Goal: Information Seeking & Learning: Learn about a topic

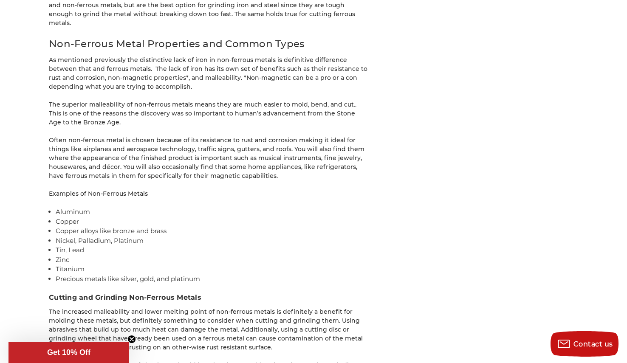
scroll to position [1605, 0]
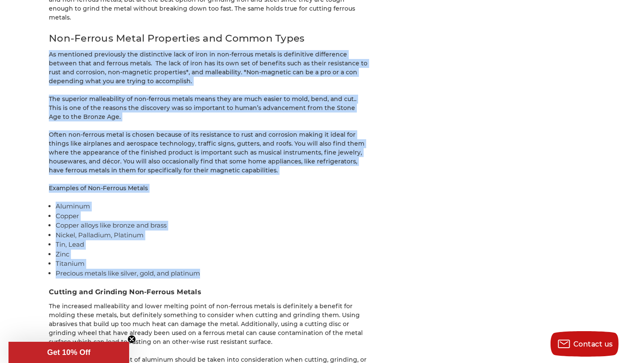
drag, startPoint x: 51, startPoint y: 45, endPoint x: 228, endPoint y: 263, distance: 280.7
copy div "Lo ipsumdolo sitametcon adi elitseddoei temp in utla et dol-magnaal enimad mi v…"
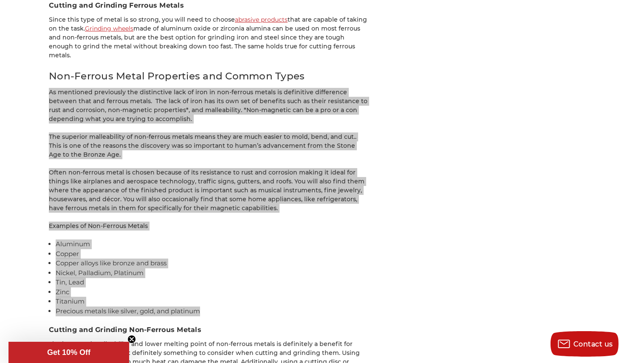
scroll to position [1557, 0]
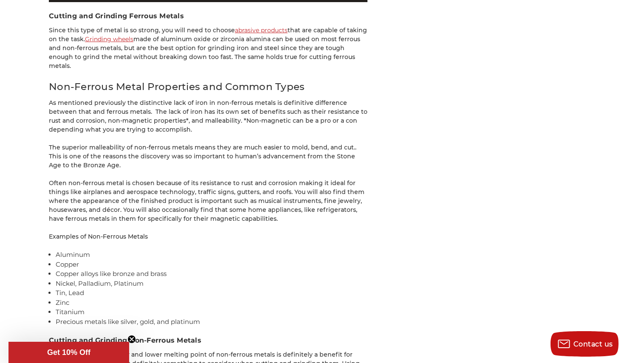
click at [303, 79] on h2 "Non-Ferrous Metal Properties and Common Types" at bounding box center [208, 86] width 319 height 15
drag, startPoint x: 303, startPoint y: 77, endPoint x: 150, endPoint y: 73, distance: 153.1
click at [151, 79] on h2 "Non-Ferrous Metal Properties and Common Types" at bounding box center [208, 86] width 319 height 15
drag, startPoint x: 104, startPoint y: 83, endPoint x: 78, endPoint y: 82, distance: 25.5
click at [99, 82] on h2 "Non-Ferrous Metal Properties and Common Types" at bounding box center [208, 86] width 319 height 15
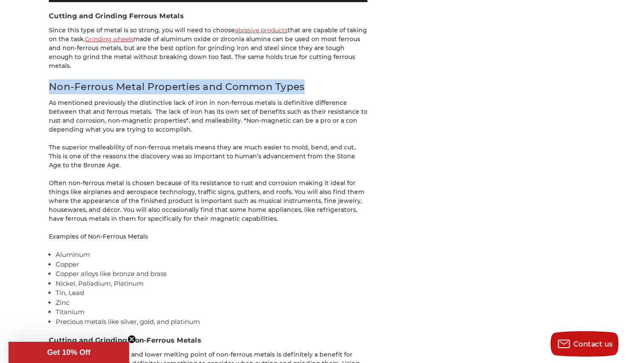
drag, startPoint x: 49, startPoint y: 75, endPoint x: 304, endPoint y: 79, distance: 255.5
click at [304, 79] on h2 "Non-Ferrous Metal Properties and Common Types" at bounding box center [208, 86] width 319 height 15
copy h2 "Non-Ferrous Metal Properties and Common Types"
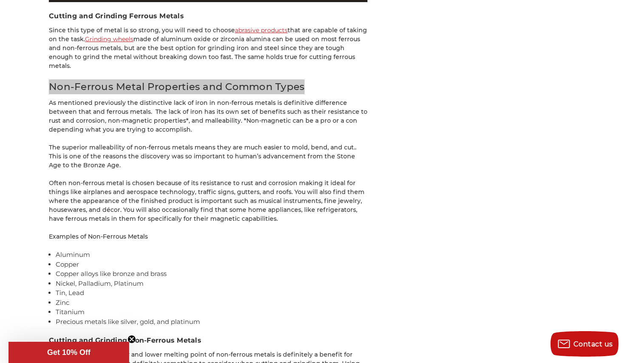
scroll to position [1560, 0]
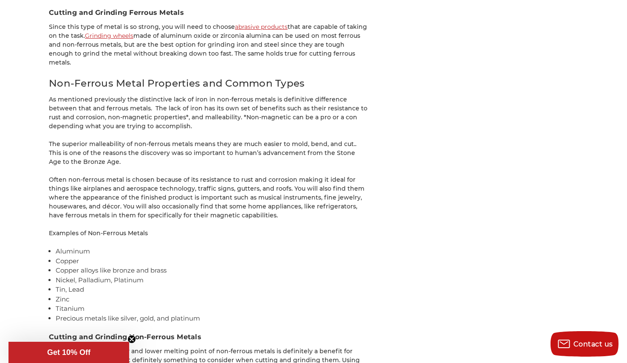
click at [67, 76] on h2 "Non-Ferrous Metal Properties and Common Types" at bounding box center [208, 83] width 319 height 15
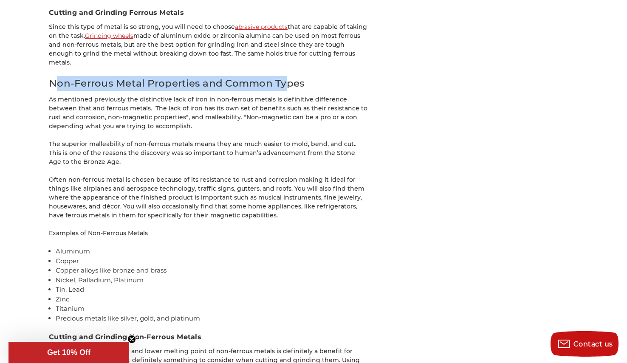
drag, startPoint x: 62, startPoint y: 76, endPoint x: 282, endPoint y: 72, distance: 220.2
click at [282, 76] on h2 "Non-Ferrous Metal Properties and Common Types" at bounding box center [208, 83] width 319 height 15
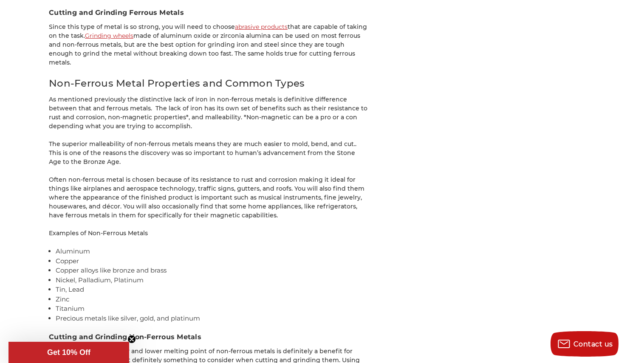
click at [58, 76] on h2 "Non-Ferrous Metal Properties and Common Types" at bounding box center [208, 83] width 319 height 15
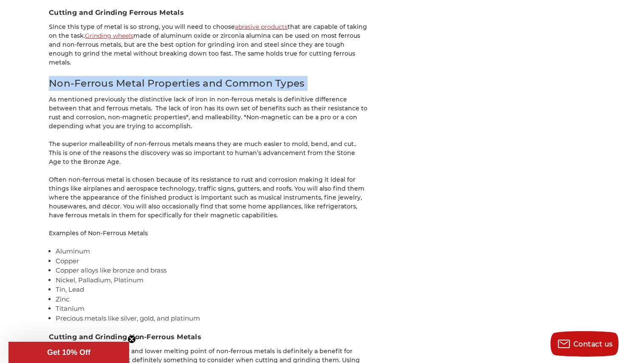
click at [58, 76] on h2 "Non-Ferrous Metal Properties and Common Types" at bounding box center [208, 83] width 319 height 15
copy h2 "Non-Ferrous Metal Properties and Common Types"
